Goal: Information Seeking & Learning: Learn about a topic

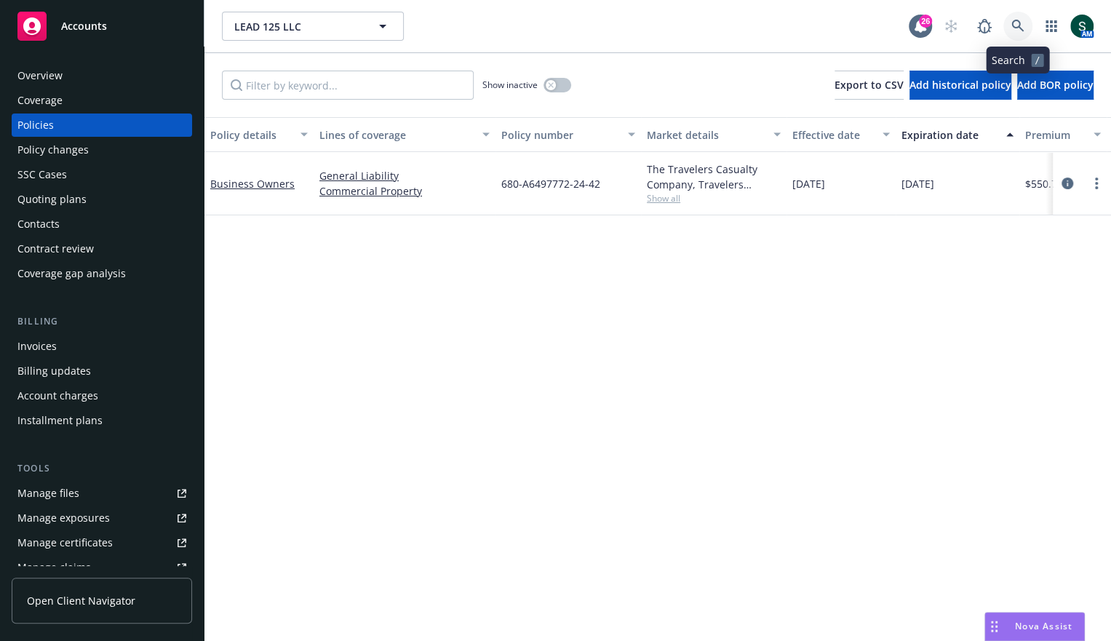
click at [1019, 21] on icon at bounding box center [1017, 26] width 13 height 13
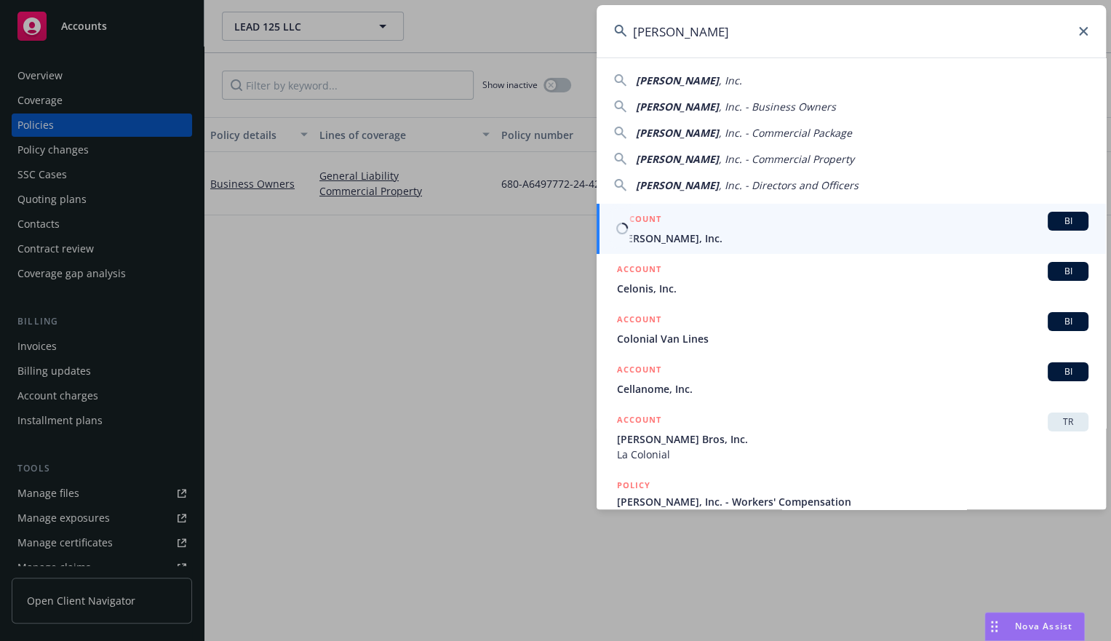
type input "Celona"
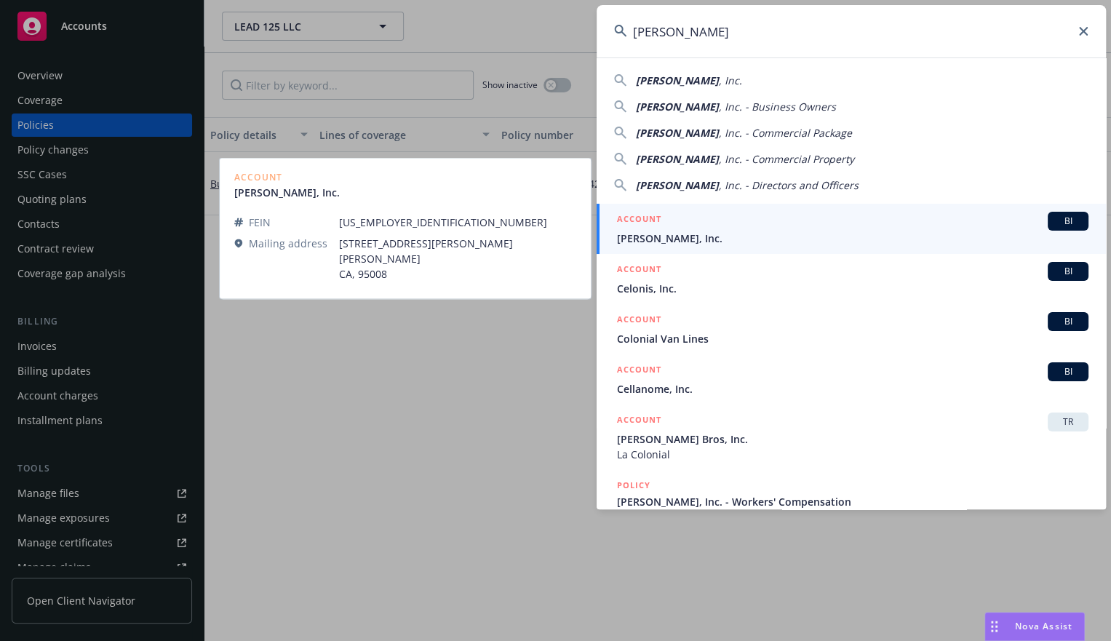
click at [682, 224] on div "ACCOUNT BI" at bounding box center [852, 221] width 471 height 19
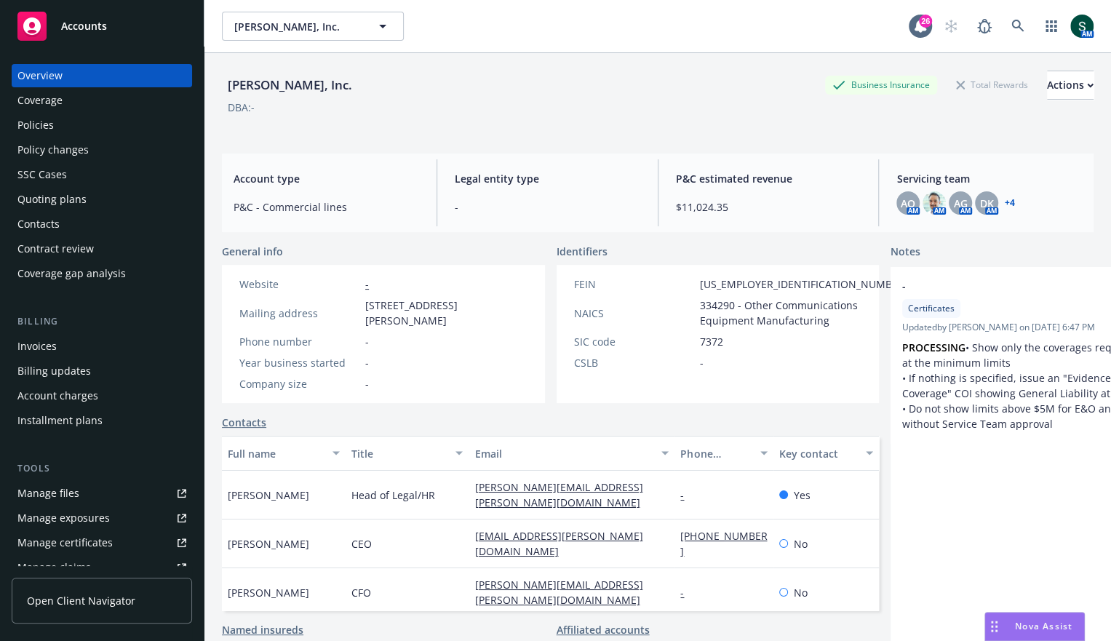
click at [1011, 202] on link "+ 4" at bounding box center [1009, 203] width 10 height 9
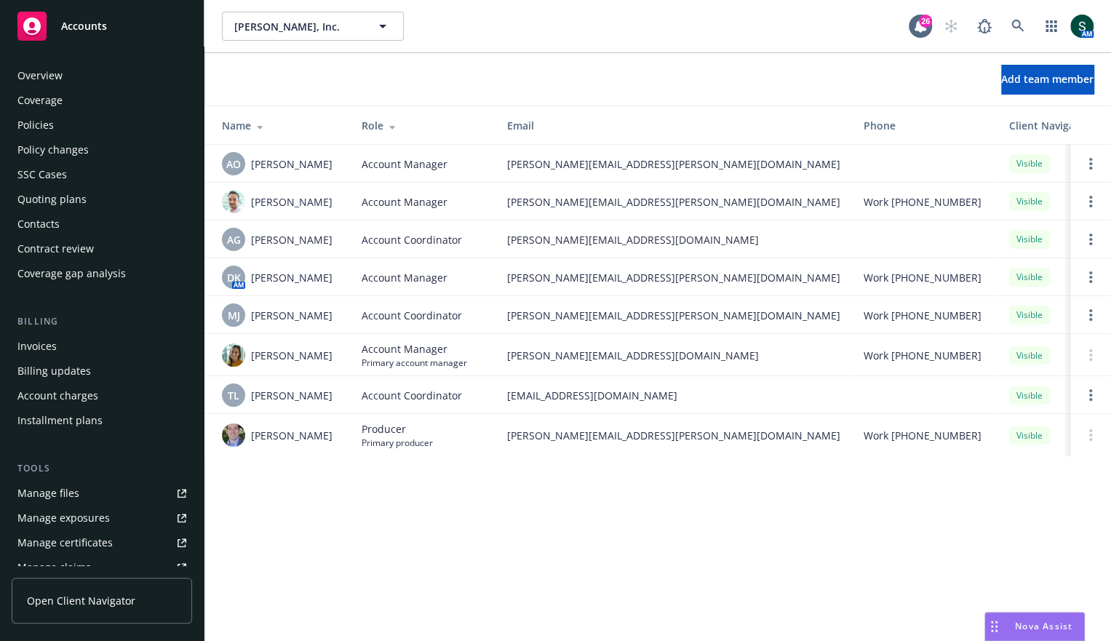
click at [60, 73] on div "Overview" at bounding box center [39, 75] width 45 height 23
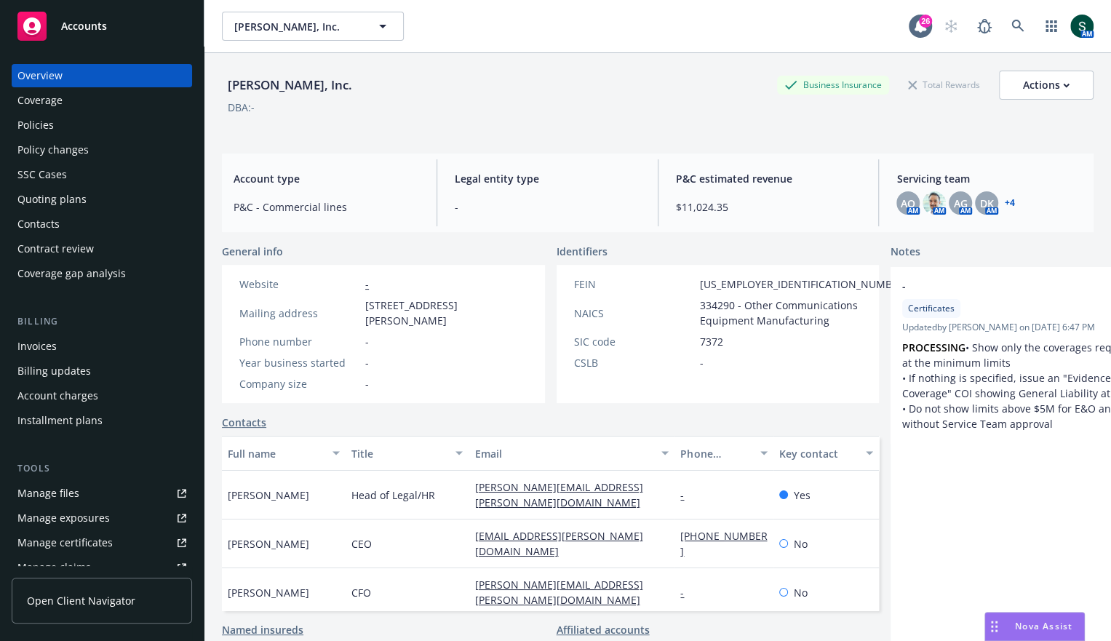
click at [52, 122] on div "Policies" at bounding box center [35, 124] width 36 height 23
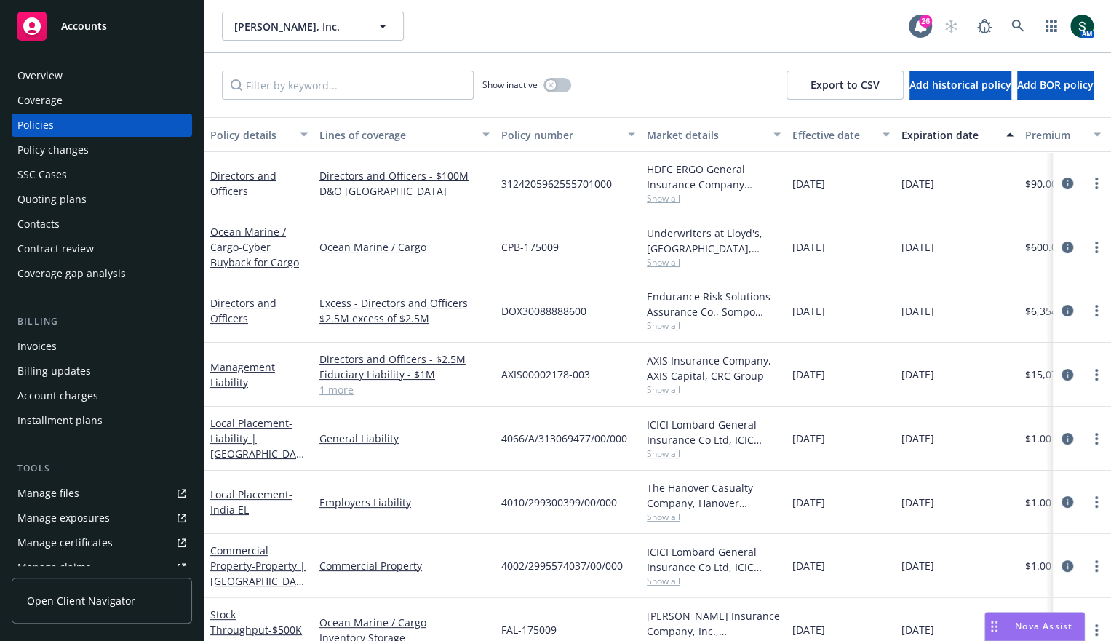
click at [57, 222] on div "Contacts" at bounding box center [38, 223] width 42 height 23
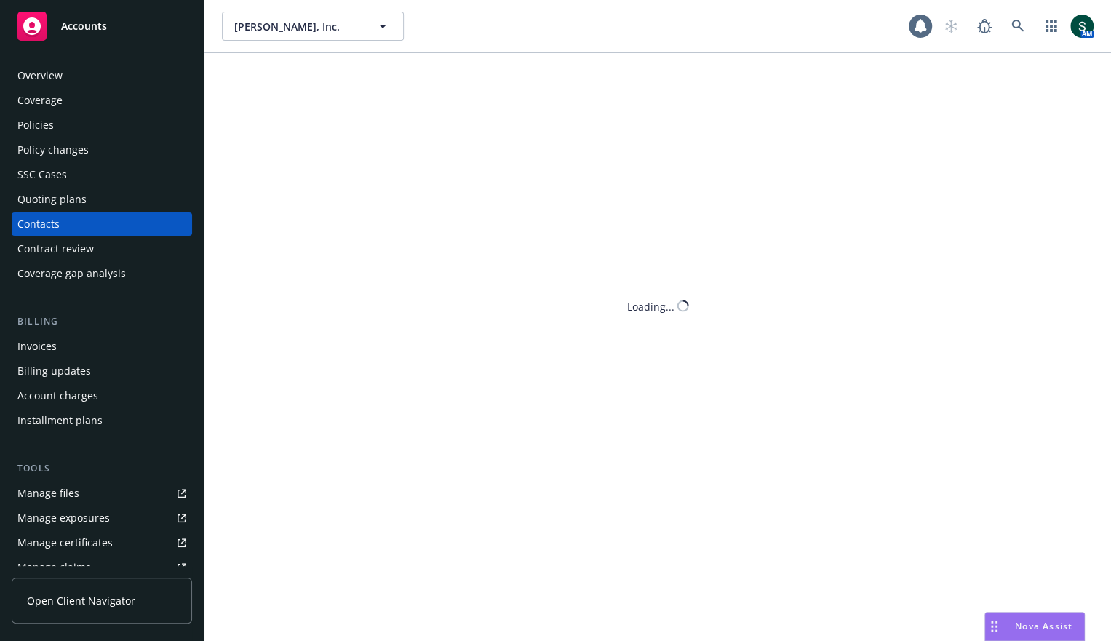
click at [70, 251] on div "Contract review" at bounding box center [55, 248] width 76 height 23
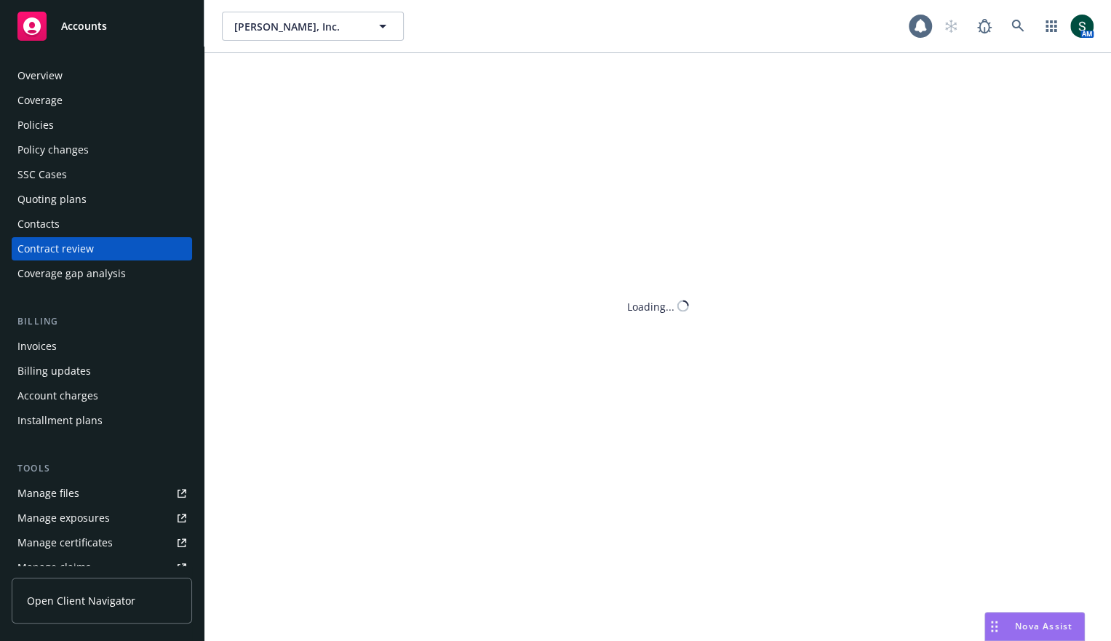
click at [71, 283] on div "Coverage gap analysis" at bounding box center [71, 273] width 108 height 23
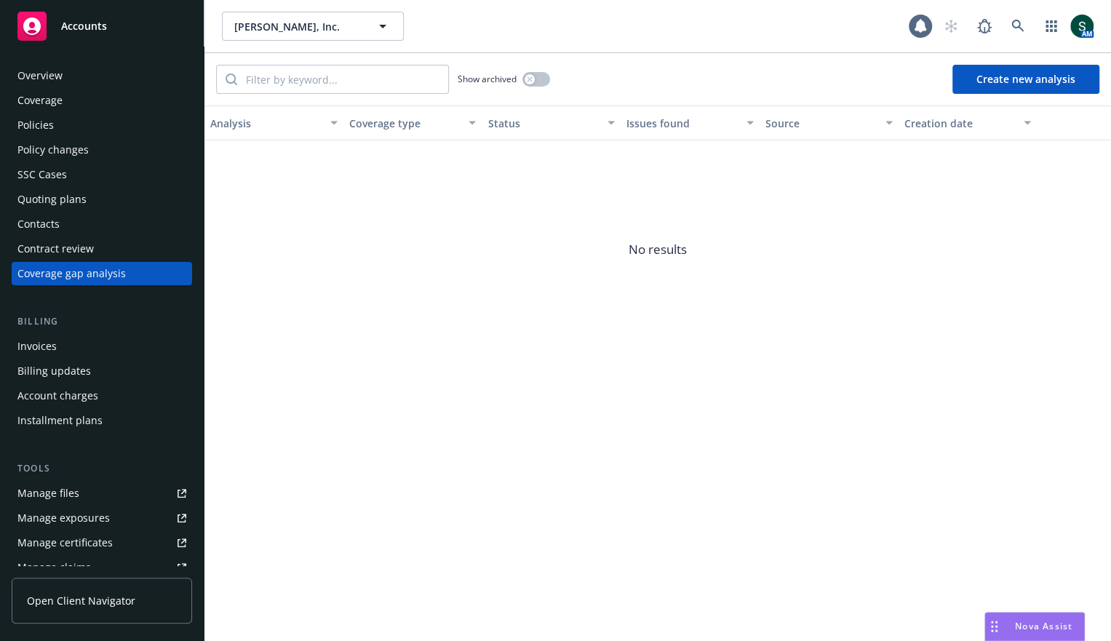
click at [49, 172] on div "SSC Cases" at bounding box center [41, 174] width 49 height 23
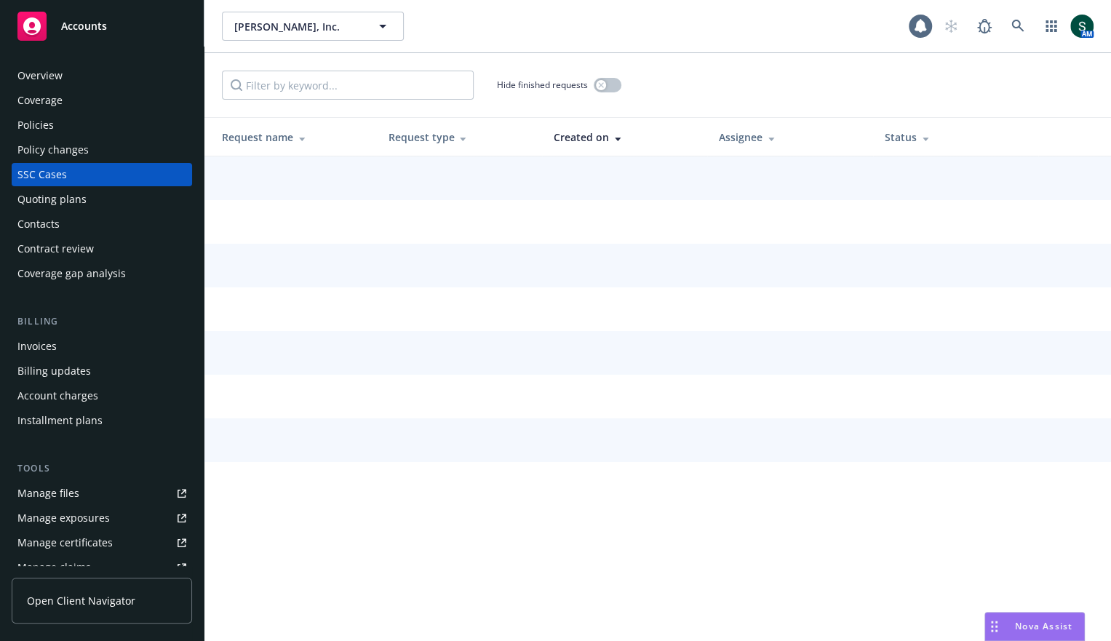
click at [54, 215] on div "Contacts" at bounding box center [38, 223] width 42 height 23
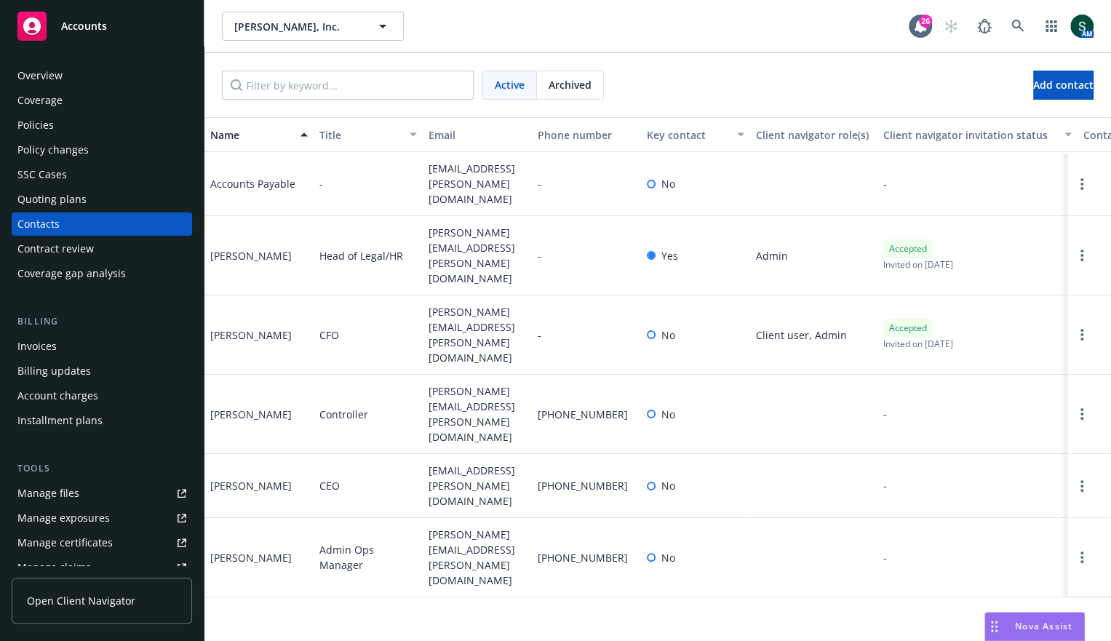
click at [63, 246] on div "Contract review" at bounding box center [55, 248] width 76 height 23
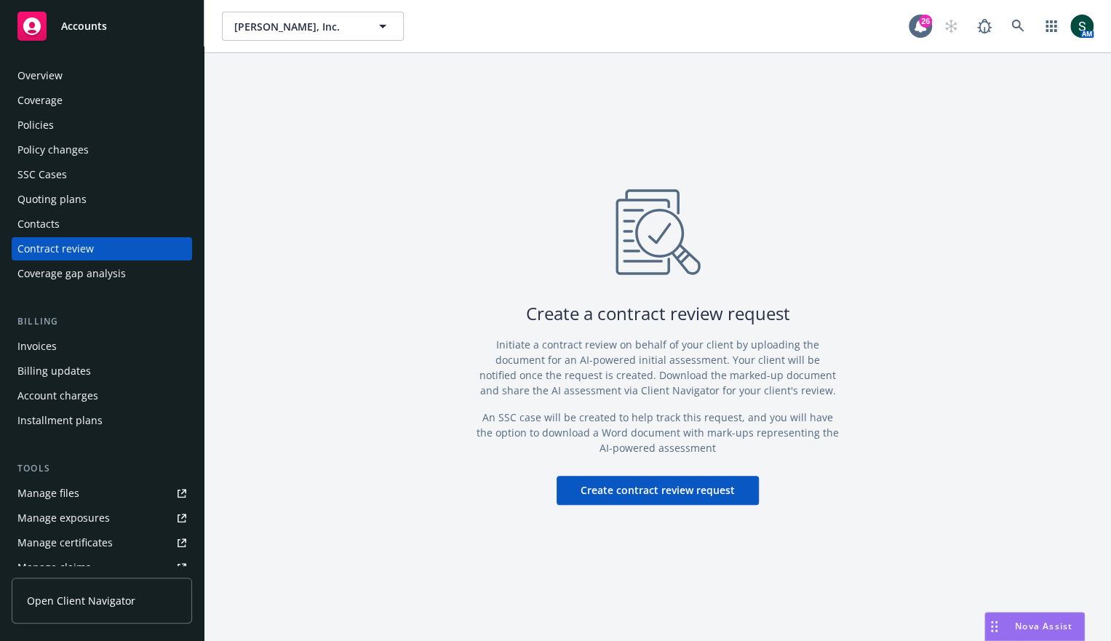
click at [39, 77] on div "Overview" at bounding box center [39, 75] width 45 height 23
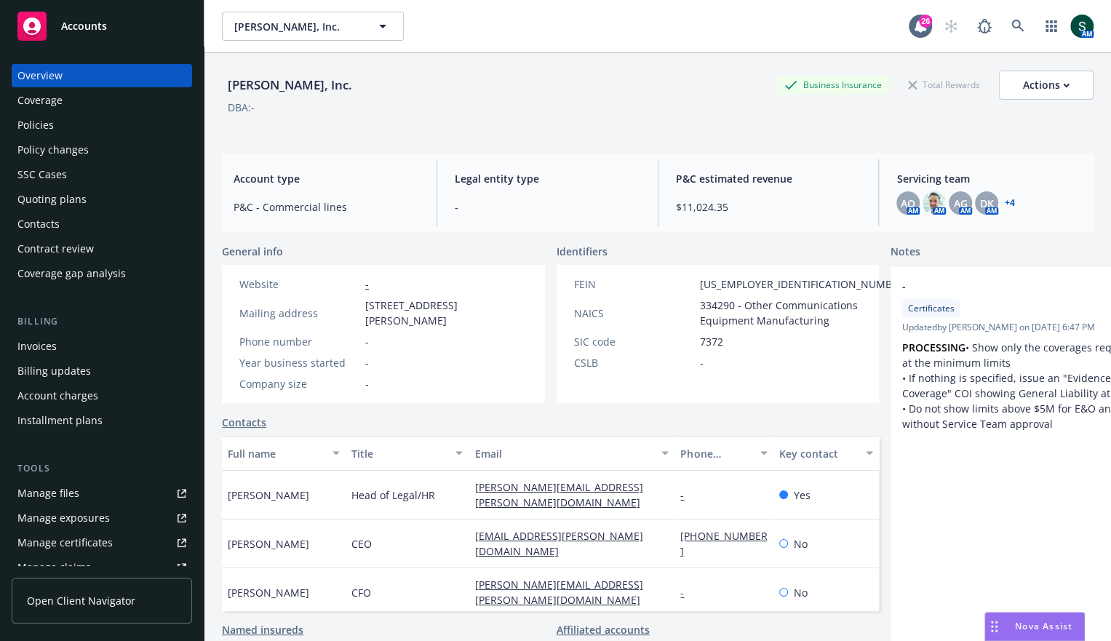
click at [1002, 196] on div "AO AM AM AG AM DK AM + 4" at bounding box center [989, 202] width 186 height 23
click at [1015, 203] on div "AO AM AM AG AM DK AM + 4" at bounding box center [989, 202] width 186 height 23
click at [1005, 201] on link "+ 4" at bounding box center [1009, 203] width 10 height 9
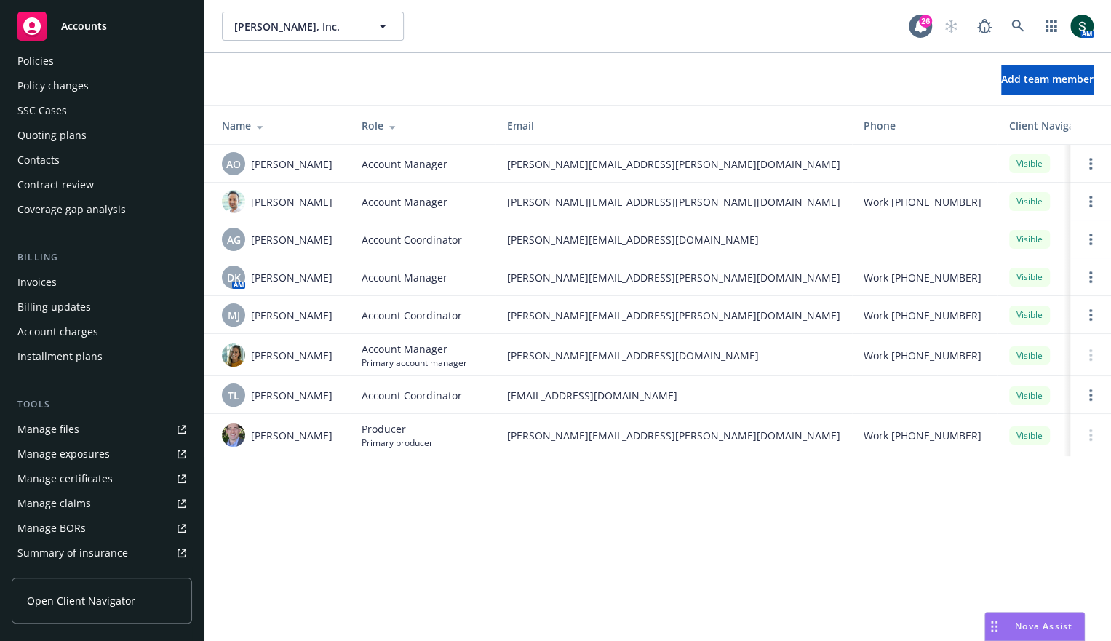
scroll to position [44, 0]
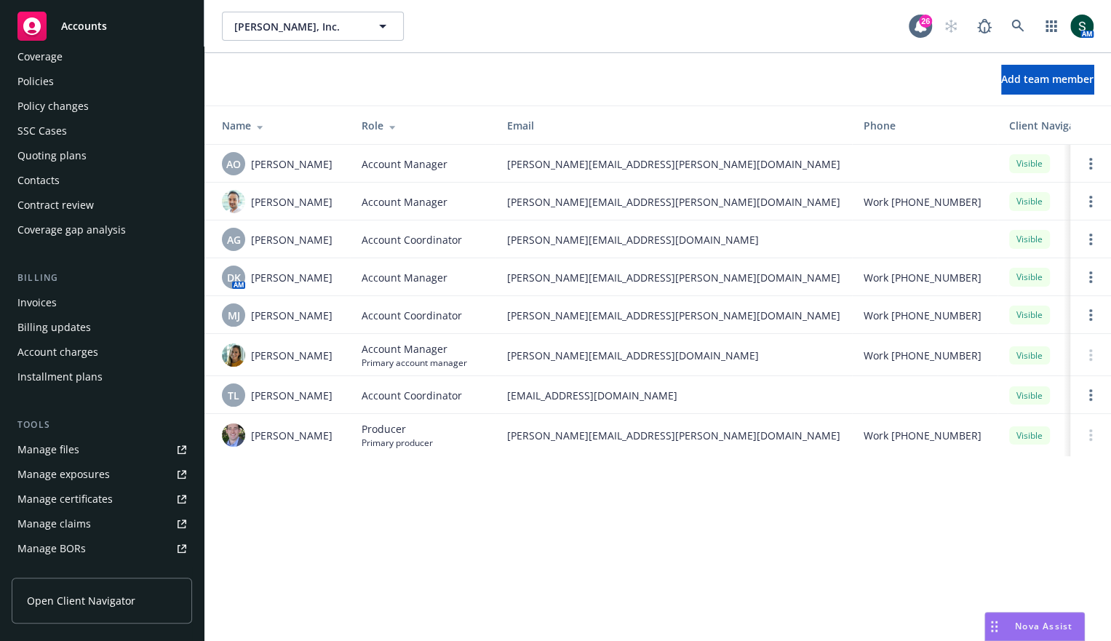
click at [59, 71] on div "Policies" at bounding box center [101, 81] width 169 height 23
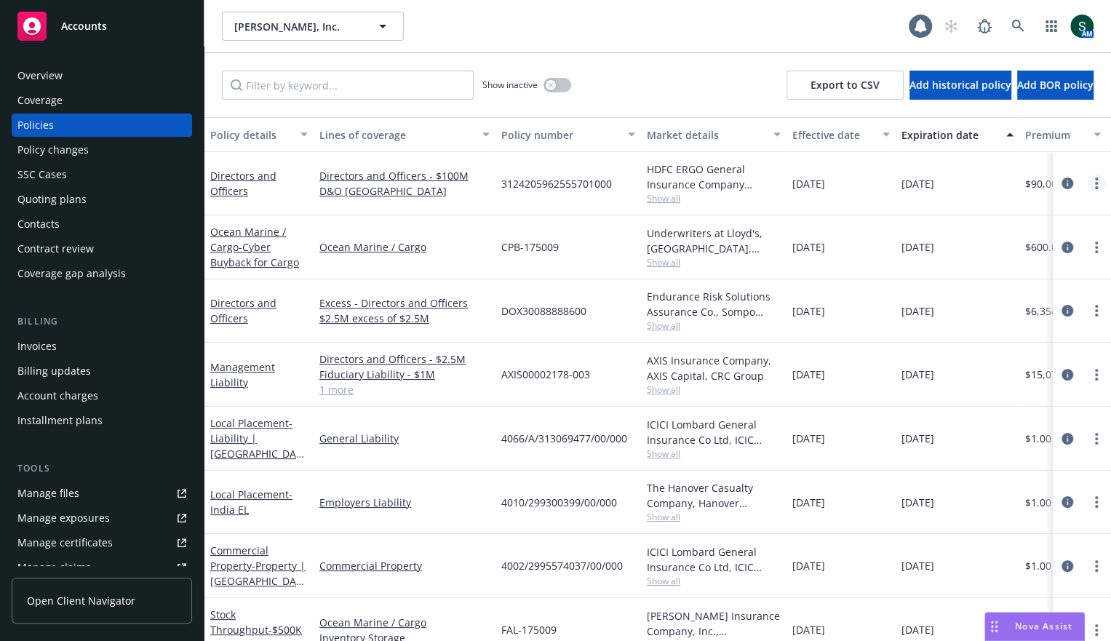
click at [1101, 182] on link "more" at bounding box center [1096, 183] width 17 height 17
click at [233, 175] on link "Directors and Officers" at bounding box center [243, 183] width 66 height 29
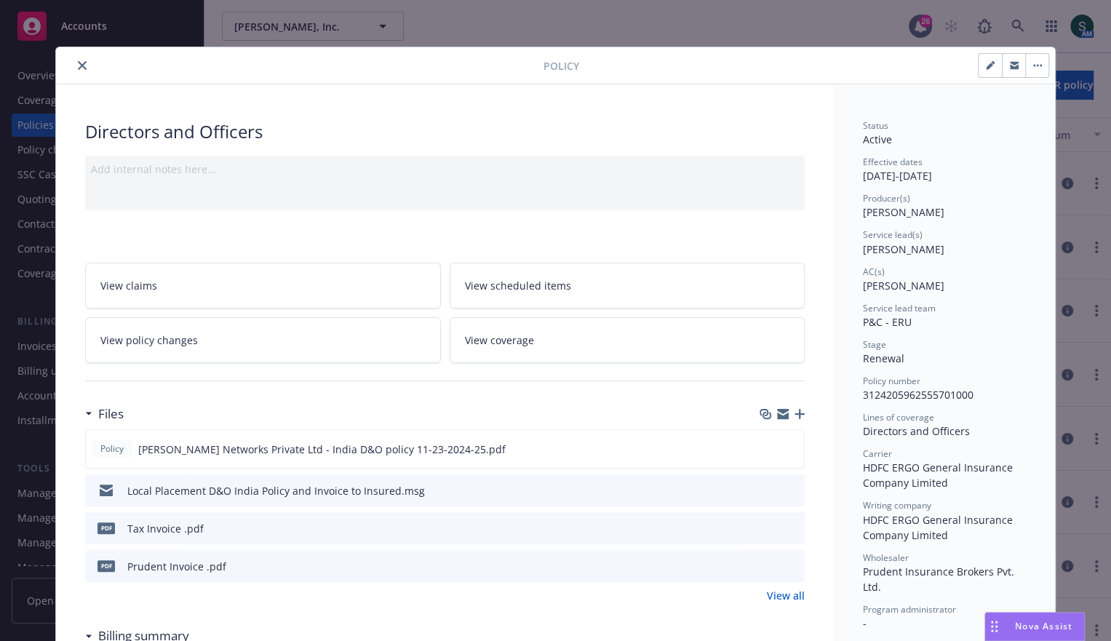
click at [80, 70] on button "close" at bounding box center [81, 65] width 17 height 17
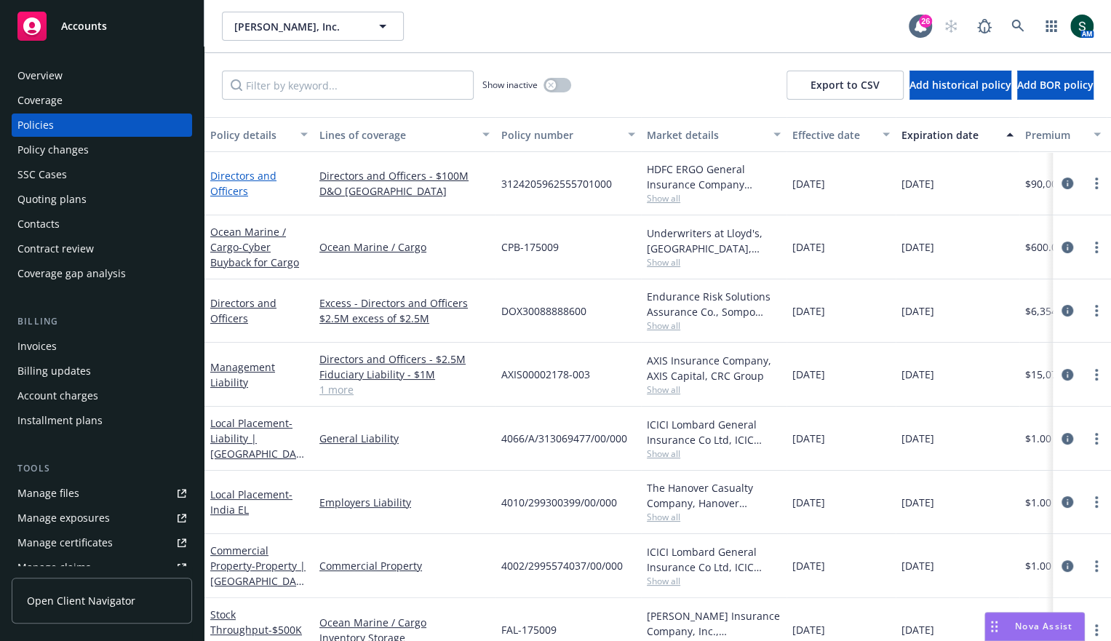
click at [249, 174] on link "Directors and Officers" at bounding box center [243, 183] width 66 height 29
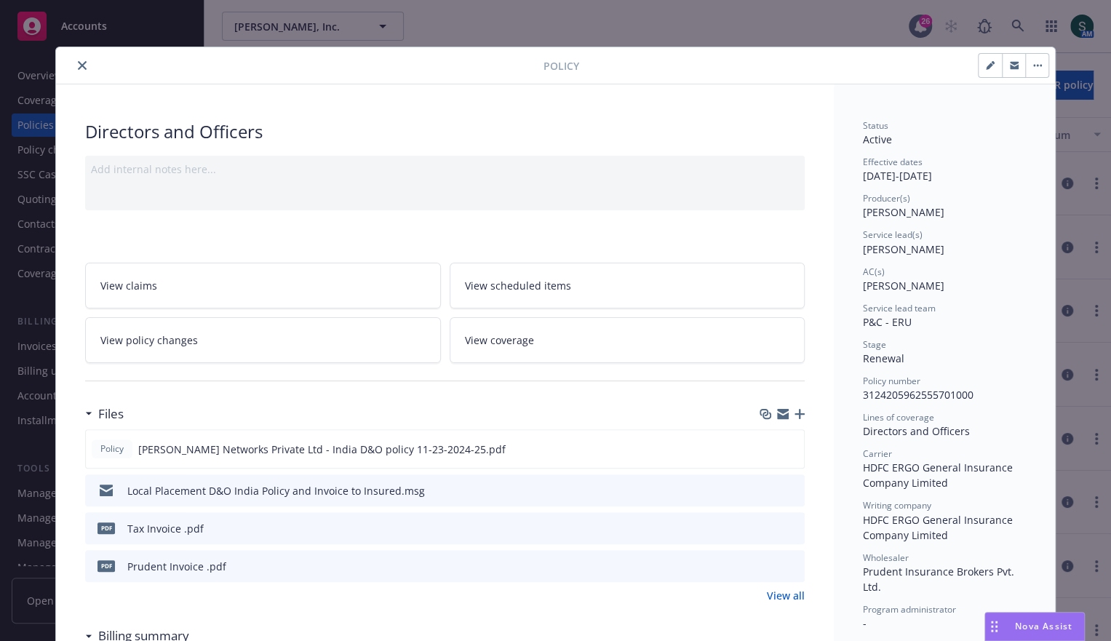
click at [81, 57] on button "close" at bounding box center [81, 65] width 17 height 17
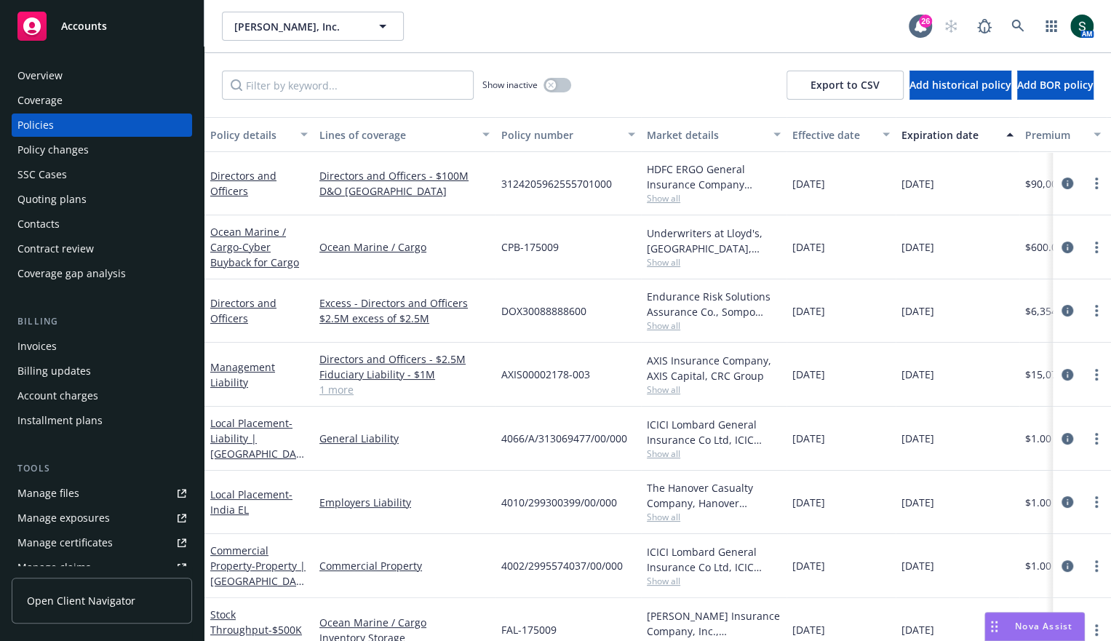
click at [74, 228] on div "Contacts" at bounding box center [101, 223] width 169 height 23
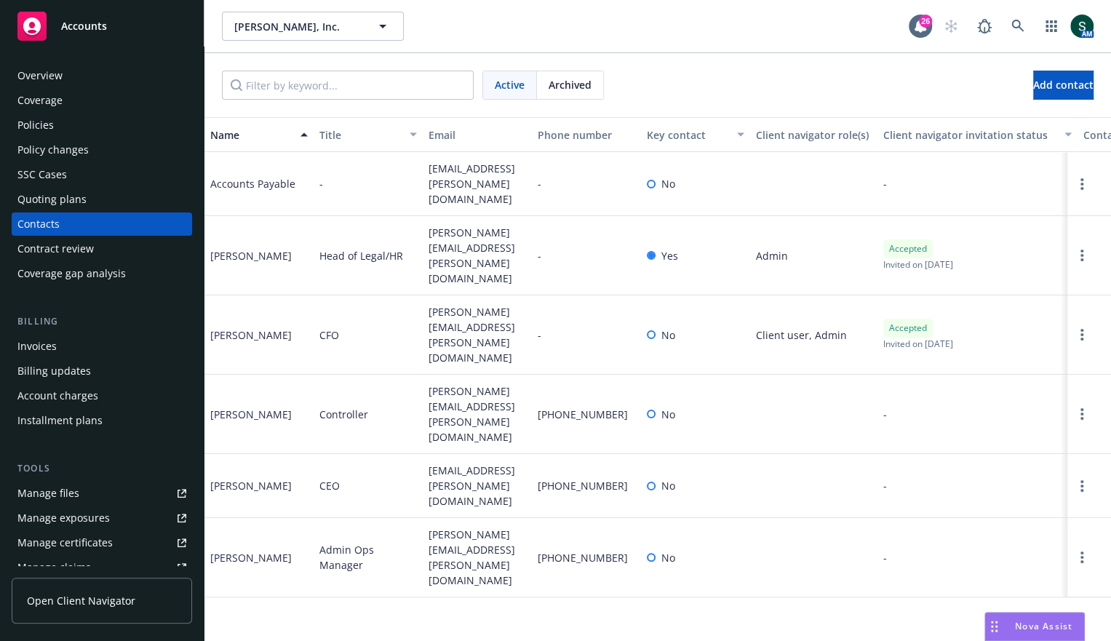
click at [39, 68] on div "Overview" at bounding box center [39, 75] width 45 height 23
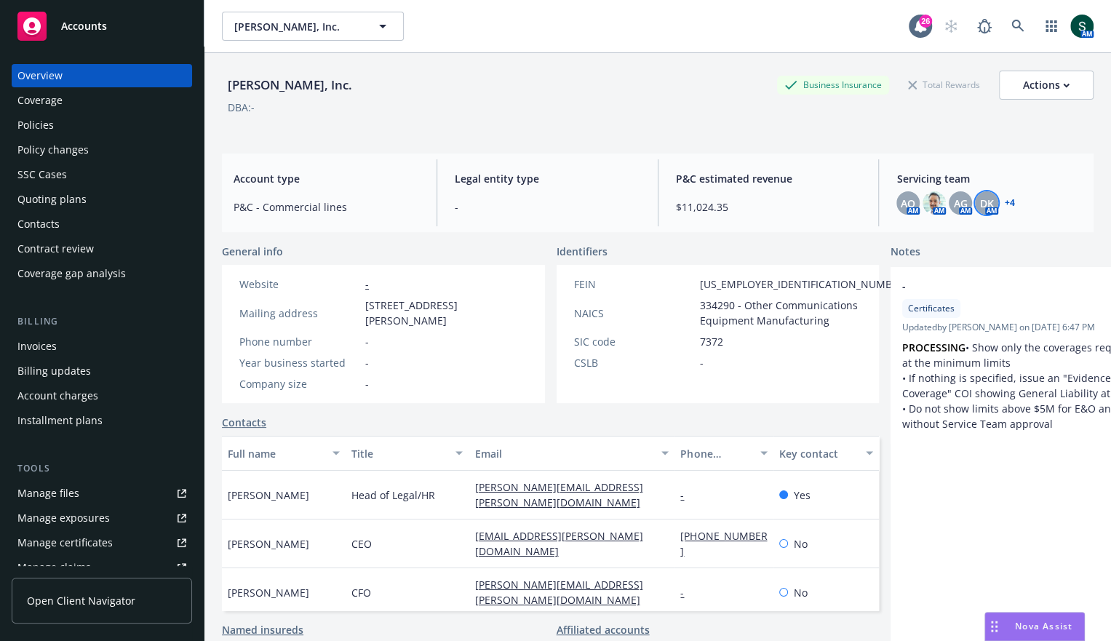
click at [984, 197] on span "DK" at bounding box center [987, 203] width 14 height 15
click at [1013, 203] on link "+ 4" at bounding box center [1009, 203] width 10 height 9
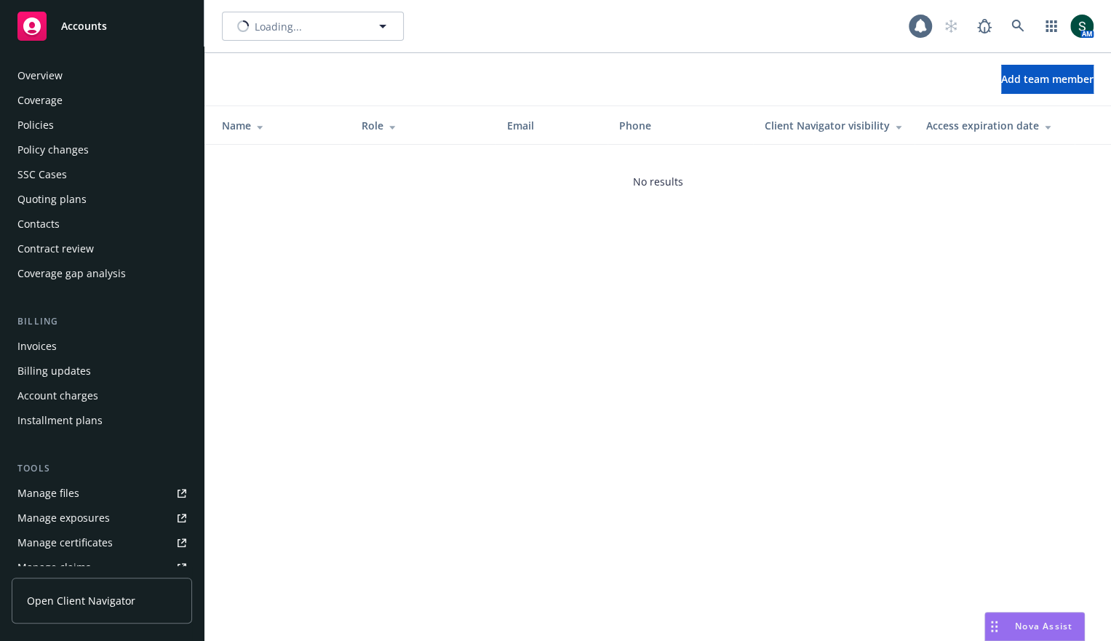
scroll to position [306, 0]
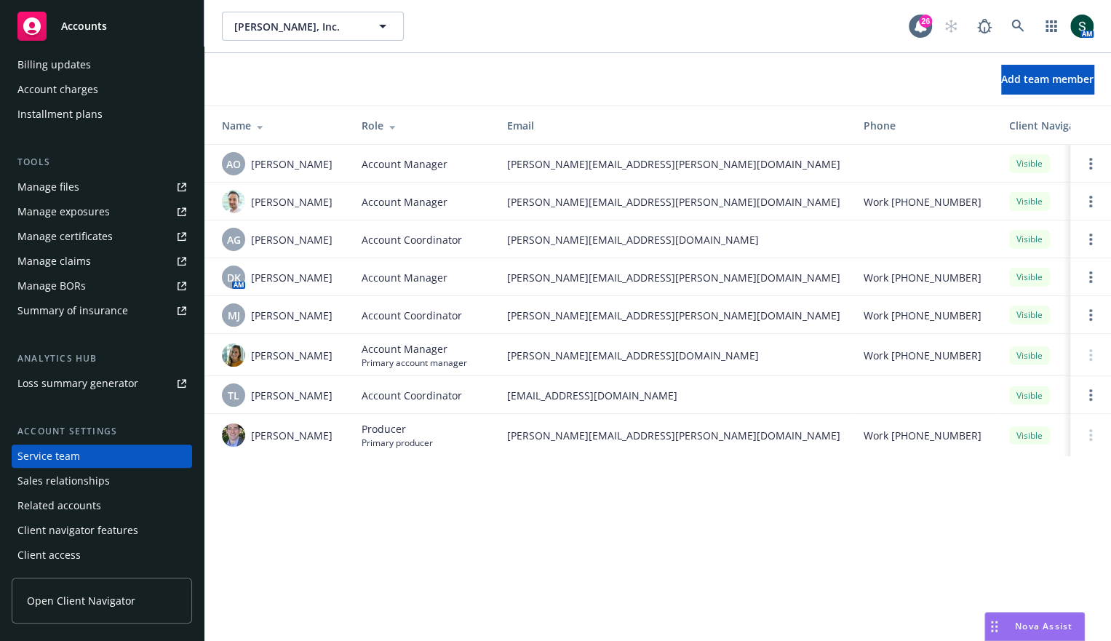
click at [286, 81] on div "Add team member" at bounding box center [657, 79] width 907 height 29
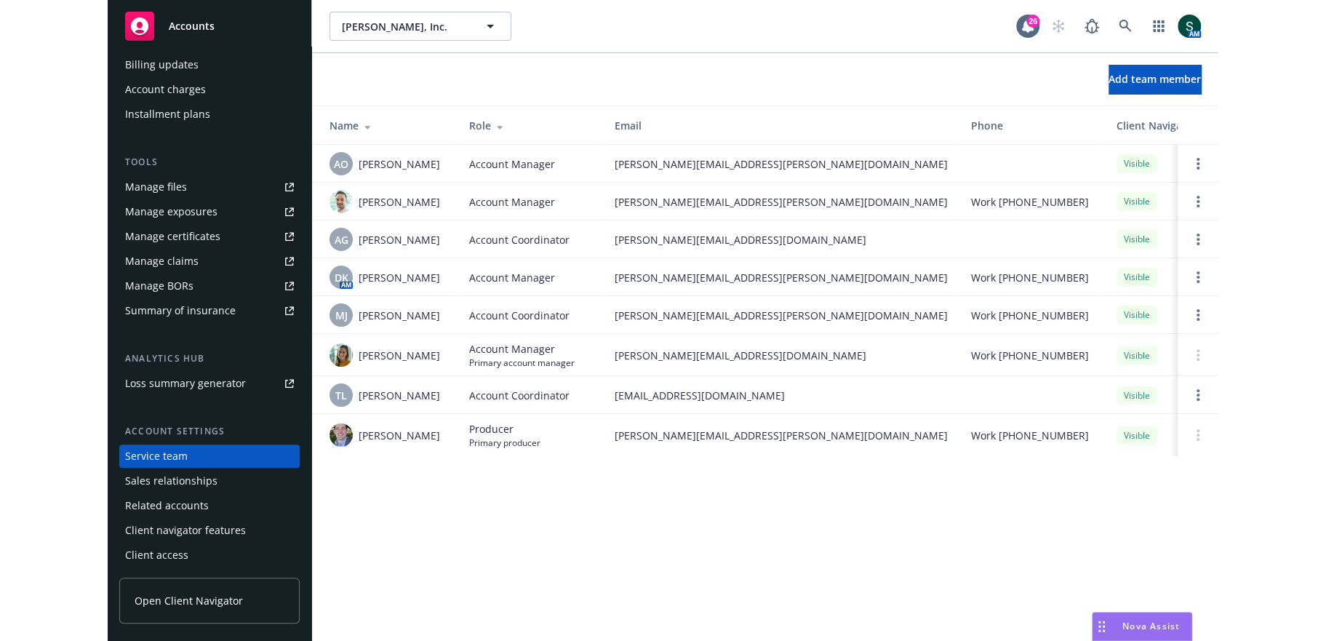
scroll to position [0, 0]
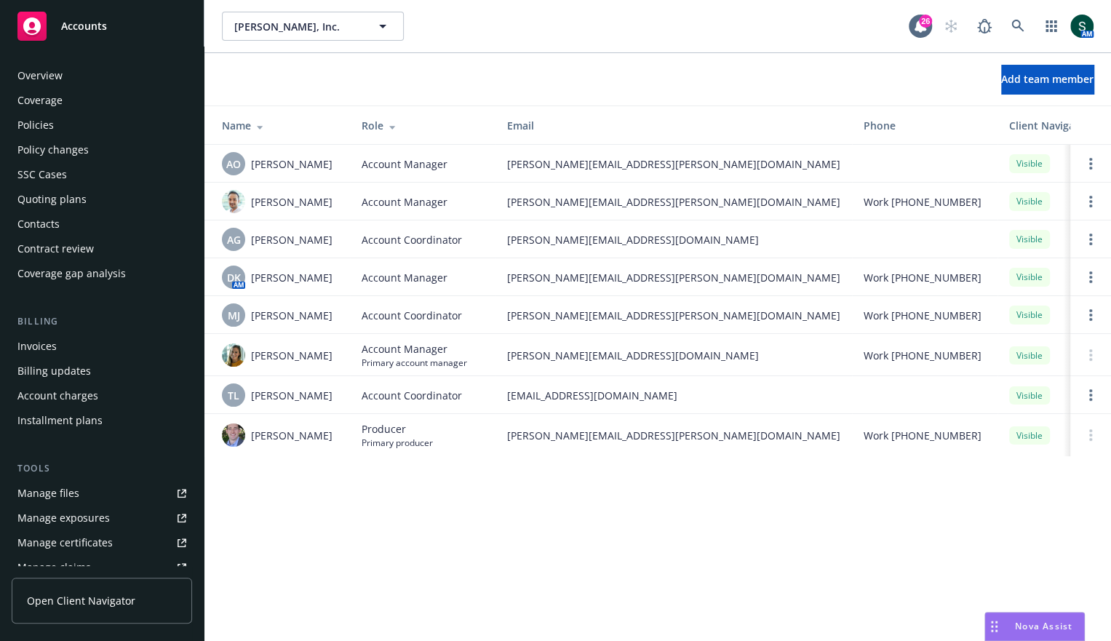
click at [54, 123] on div "Policies" at bounding box center [101, 124] width 169 height 23
